Goal: Task Accomplishment & Management: Manage account settings

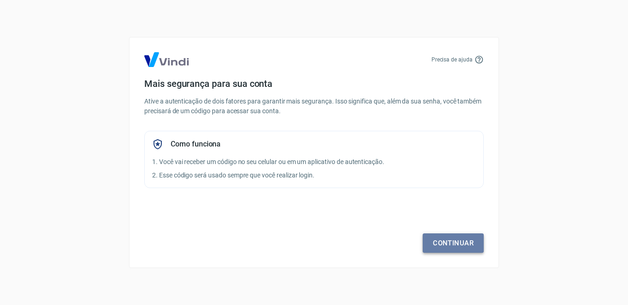
click at [450, 245] on link "Continuar" at bounding box center [452, 242] width 61 height 19
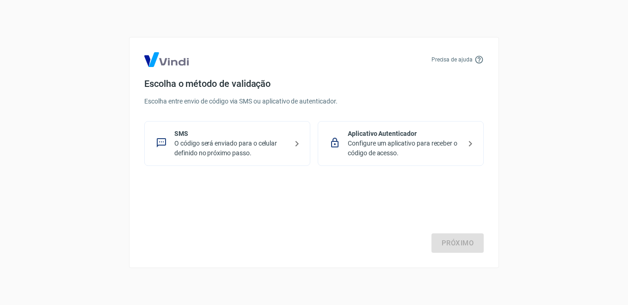
click at [164, 143] on icon at bounding box center [161, 142] width 11 height 11
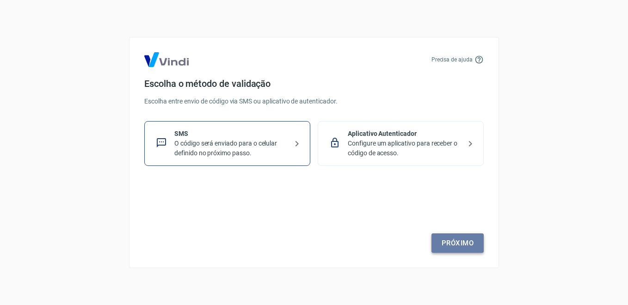
click at [464, 239] on link "Próximo" at bounding box center [457, 242] width 52 height 19
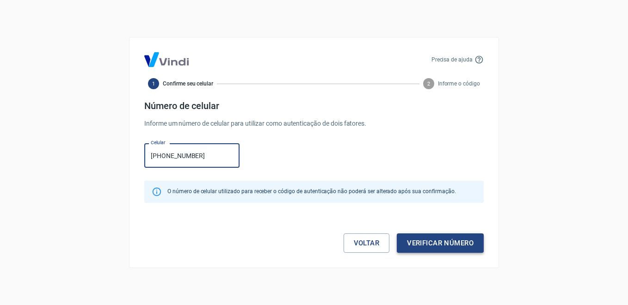
type input "[PHONE_NUMBER]"
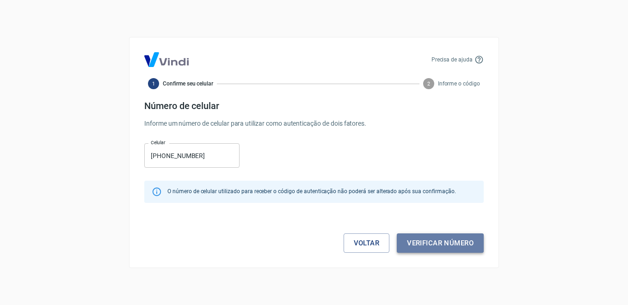
click at [433, 244] on button "Verificar número" at bounding box center [440, 242] width 87 height 19
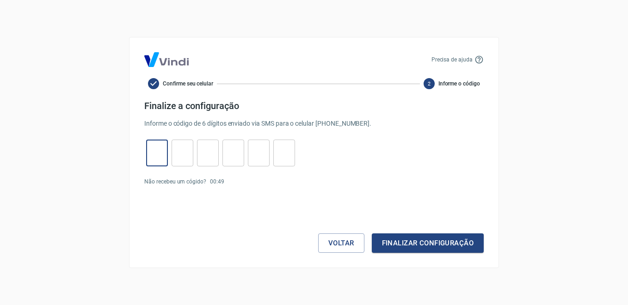
click at [154, 151] on input "tel" at bounding box center [157, 153] width 22 height 20
type input "0"
type input "4"
type input "7"
type input "4"
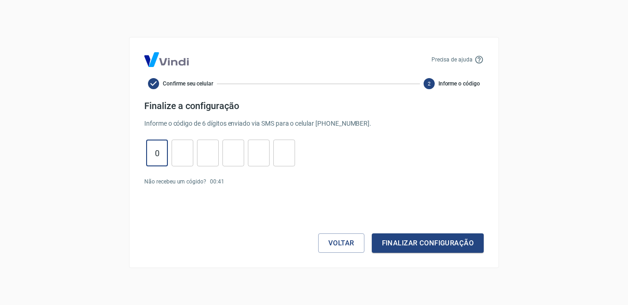
type input "0"
type input "1"
type input "4"
type input "7"
type input "2"
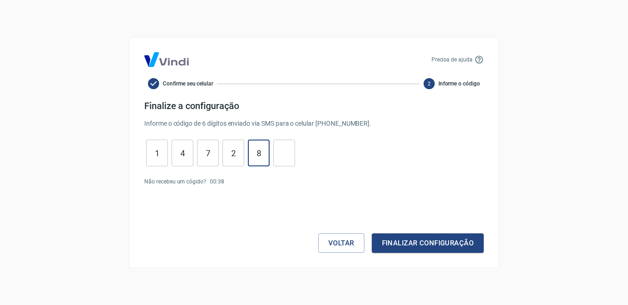
type input "8"
type input "5"
click at [434, 243] on button "Finalizar configuração" at bounding box center [428, 242] width 112 height 19
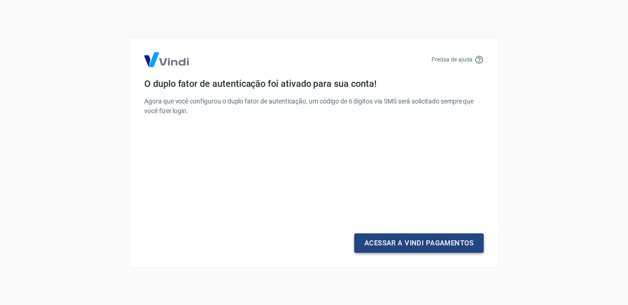
click at [431, 244] on link "Acessar a Vindi Pagamentos" at bounding box center [418, 242] width 129 height 19
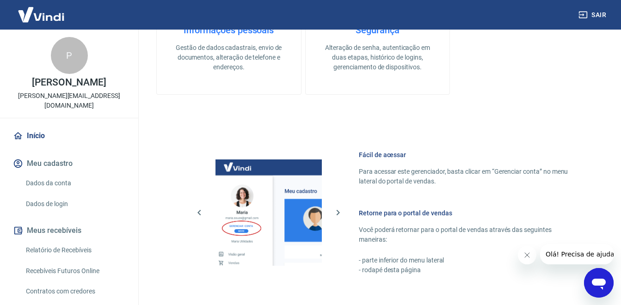
scroll to position [508, 0]
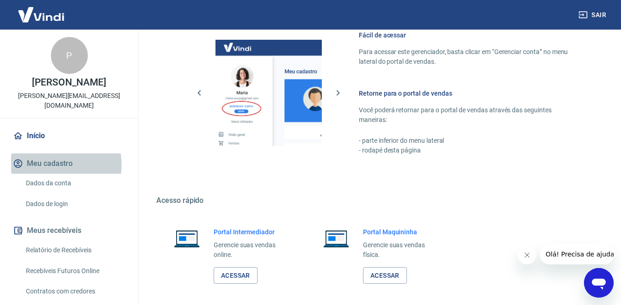
click at [48, 155] on button "Meu cadastro" at bounding box center [69, 163] width 116 height 20
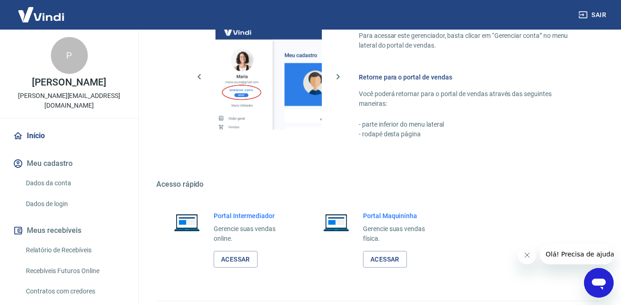
scroll to position [549, 0]
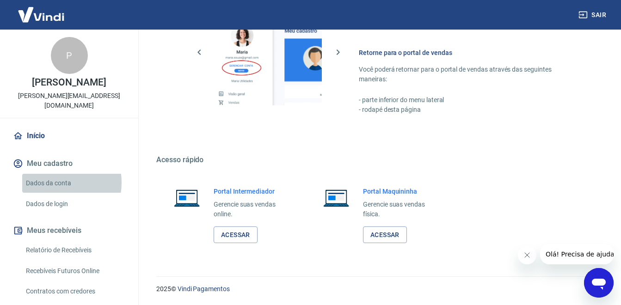
click at [52, 174] on link "Dados da conta" at bounding box center [74, 183] width 105 height 19
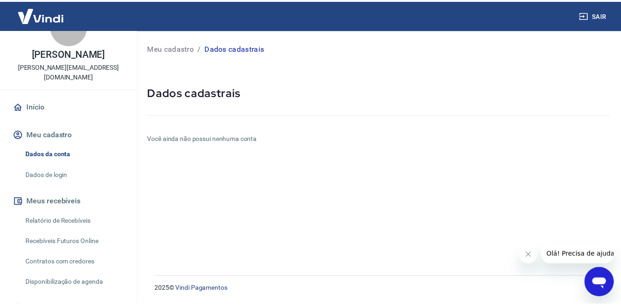
scroll to position [62, 0]
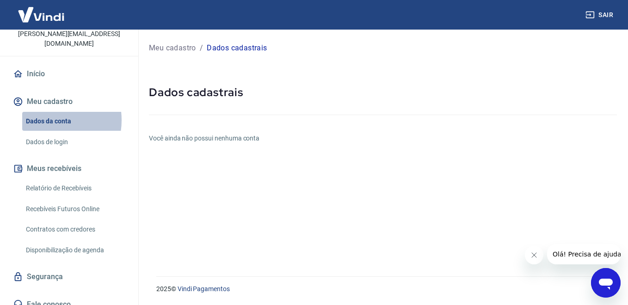
click at [46, 112] on link "Dados da conta" at bounding box center [74, 121] width 105 height 19
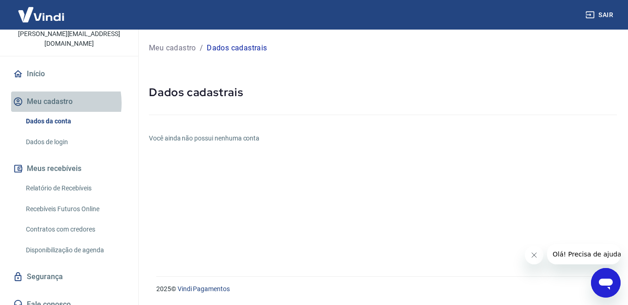
click at [47, 93] on button "Meu cadastro" at bounding box center [69, 102] width 116 height 20
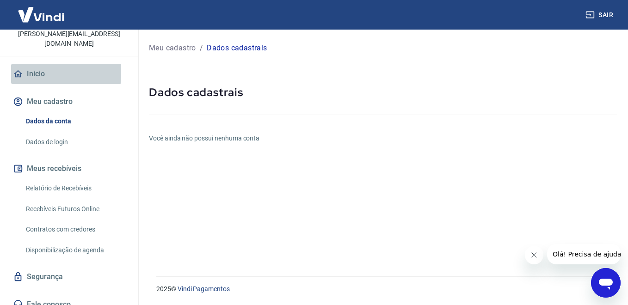
click at [17, 69] on icon at bounding box center [18, 74] width 10 height 10
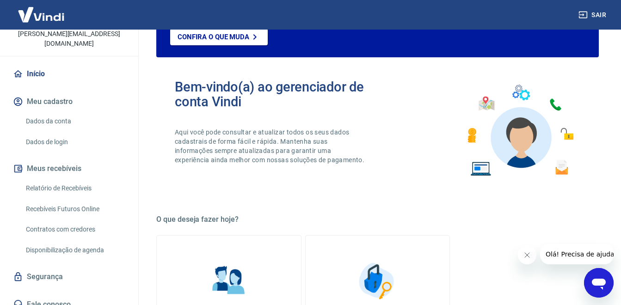
scroll to position [231, 0]
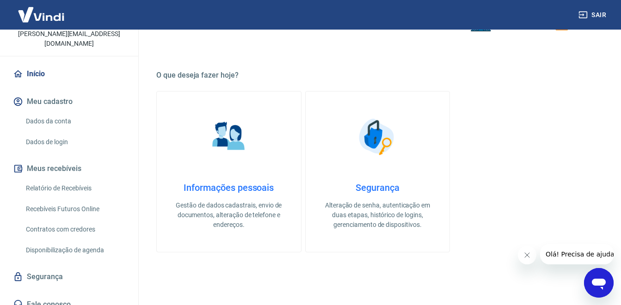
click at [233, 189] on h4 "Informações pessoais" at bounding box center [228, 187] width 115 height 11
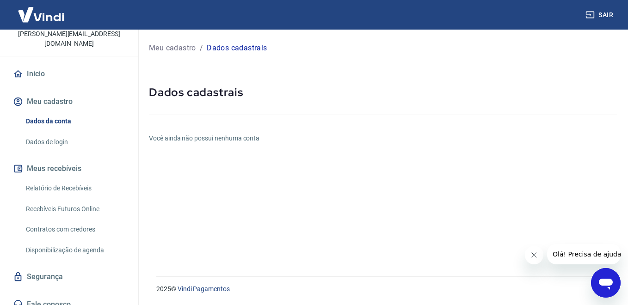
click at [237, 48] on p "Dados cadastrais" at bounding box center [237, 48] width 60 height 11
